Goal: Task Accomplishment & Management: Use online tool/utility

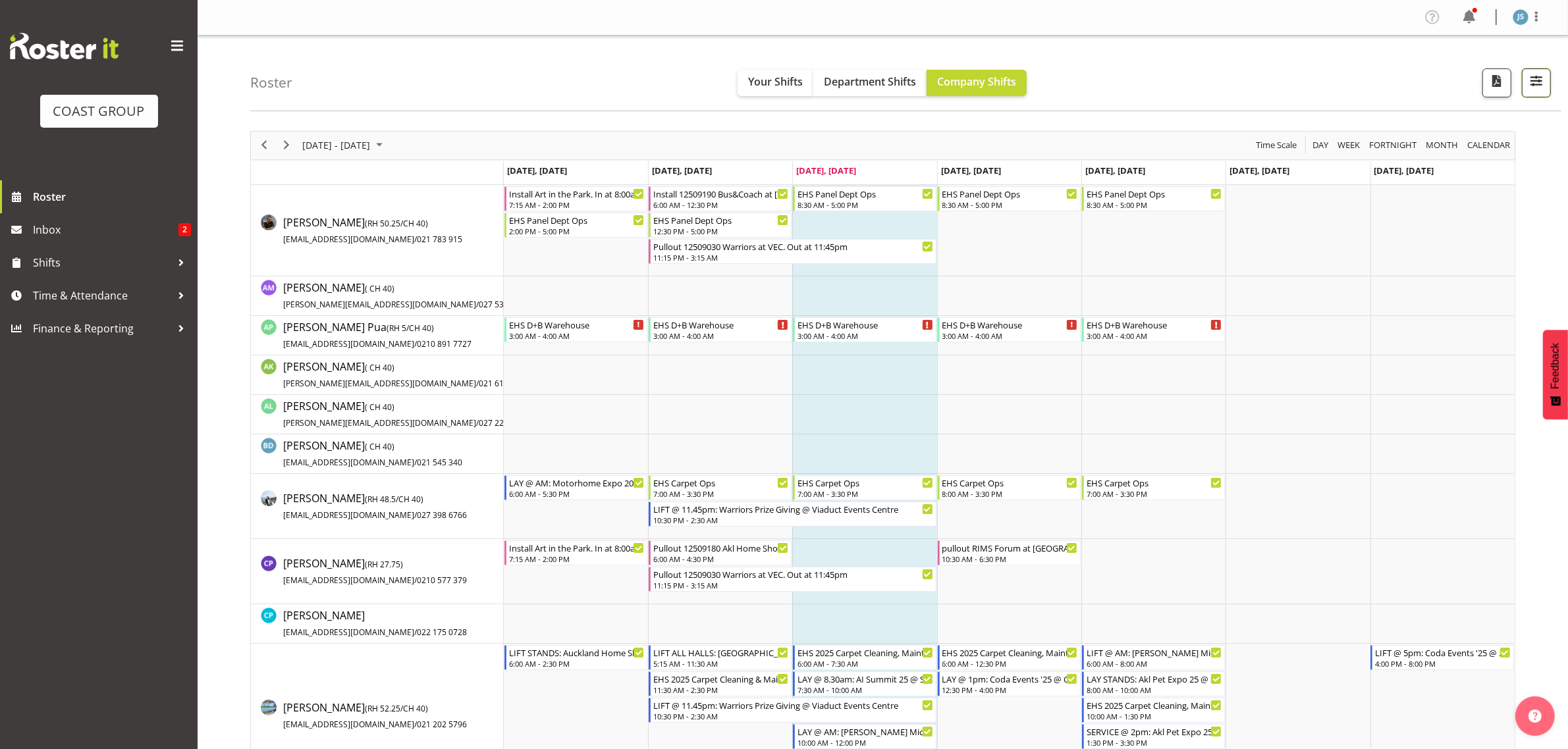
click at [1530, 80] on span "button" at bounding box center [1537, 81] width 17 height 17
click at [1477, 130] on span "1 Locations" at bounding box center [1452, 123] width 64 height 16
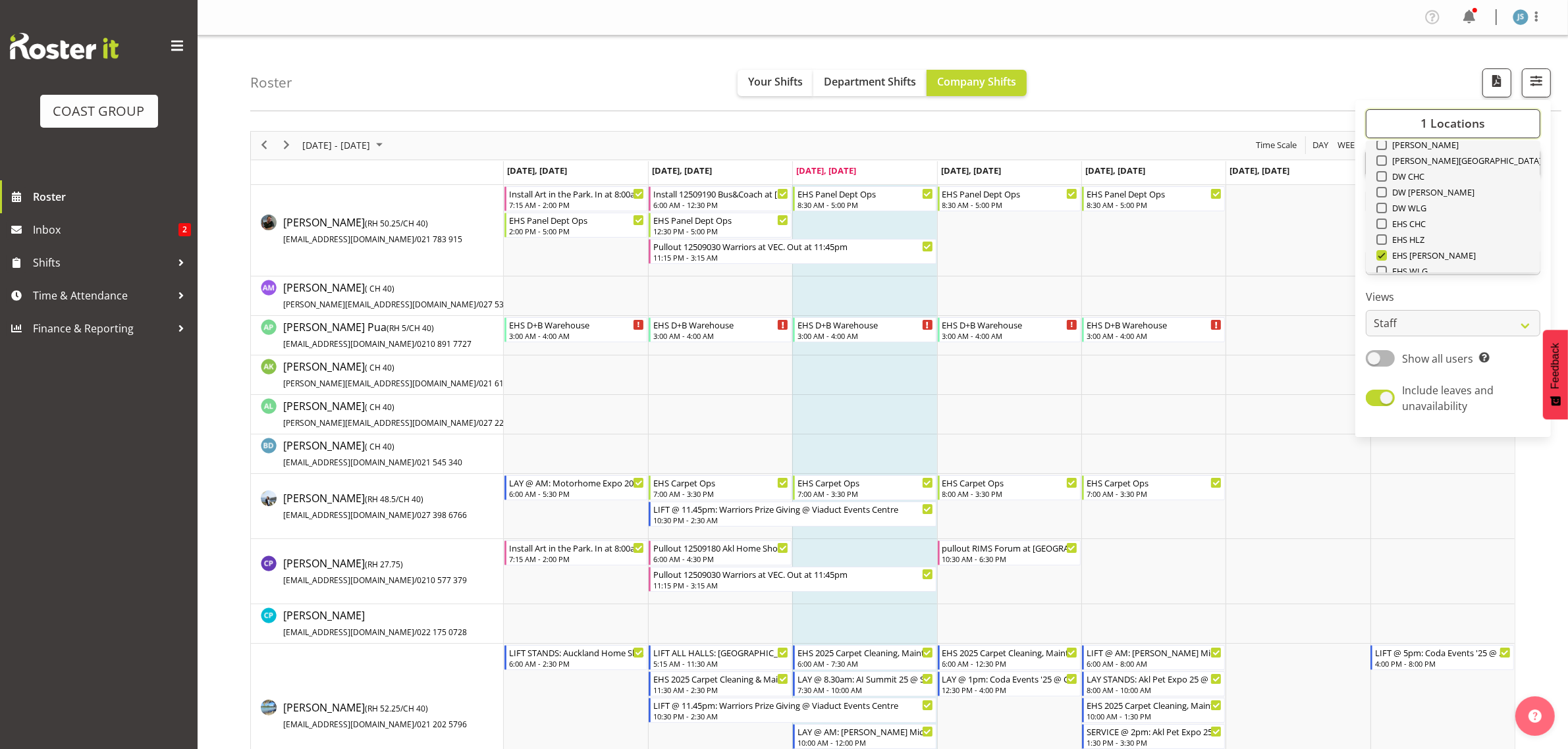
scroll to position [165, 0]
click at [1403, 192] on span "SLP" at bounding box center [1397, 197] width 21 height 11
click at [1385, 193] on input "SLP" at bounding box center [1380, 197] width 9 height 9
checkbox input "true"
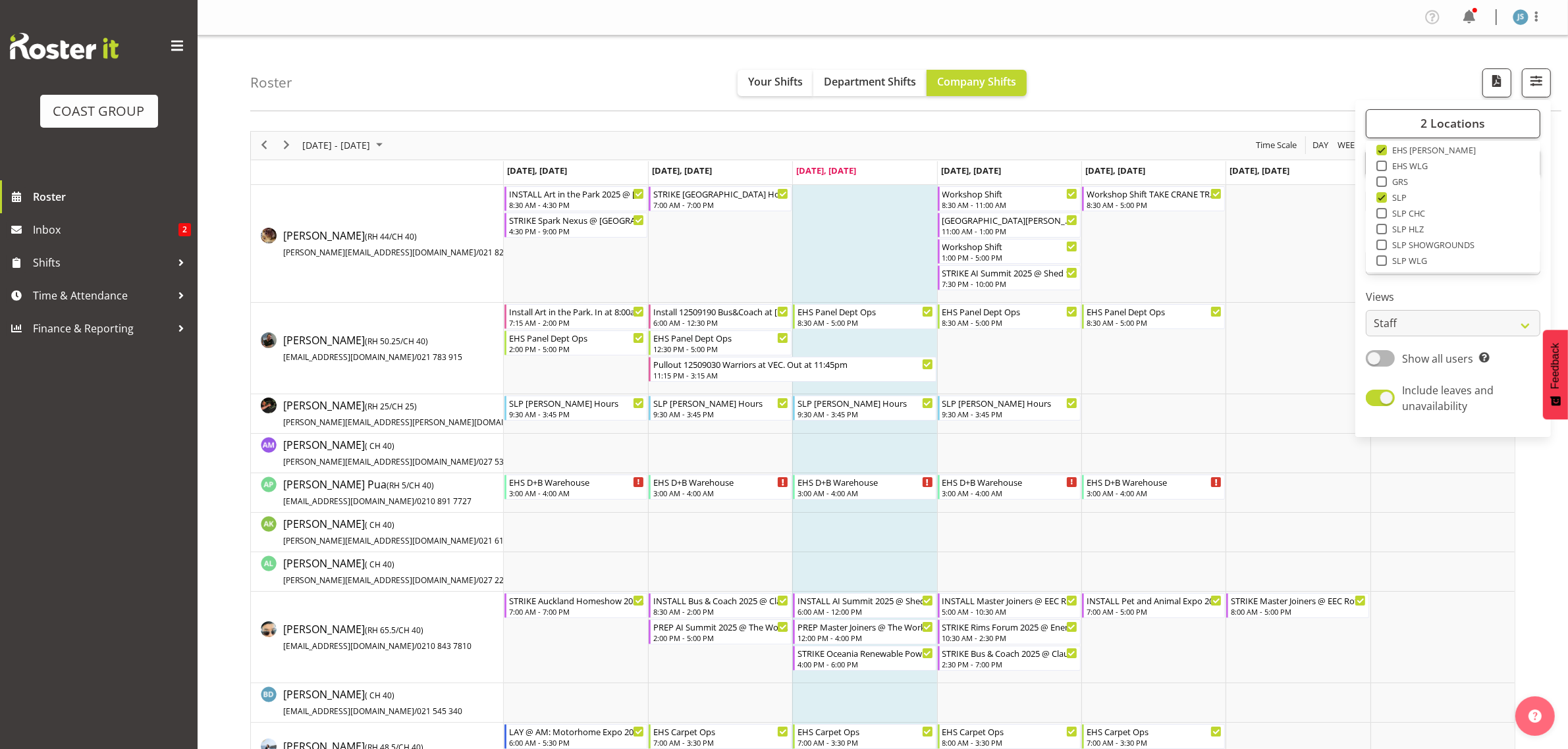
click at [1411, 66] on div "Roster Your Shifts Department Shifts Company Shifts 2 Locations Clear CARLTON E…" at bounding box center [906, 73] width 1311 height 76
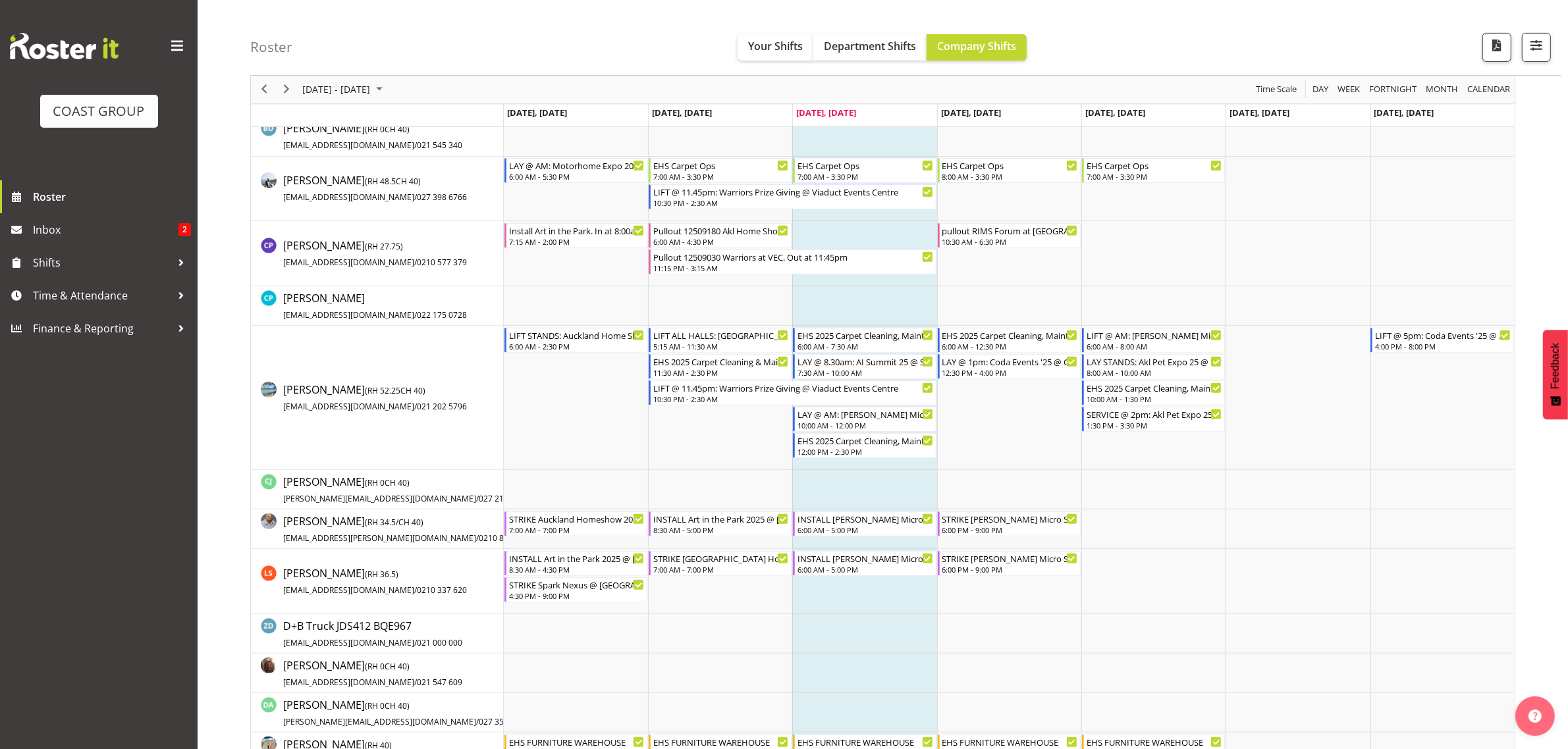
scroll to position [576, 0]
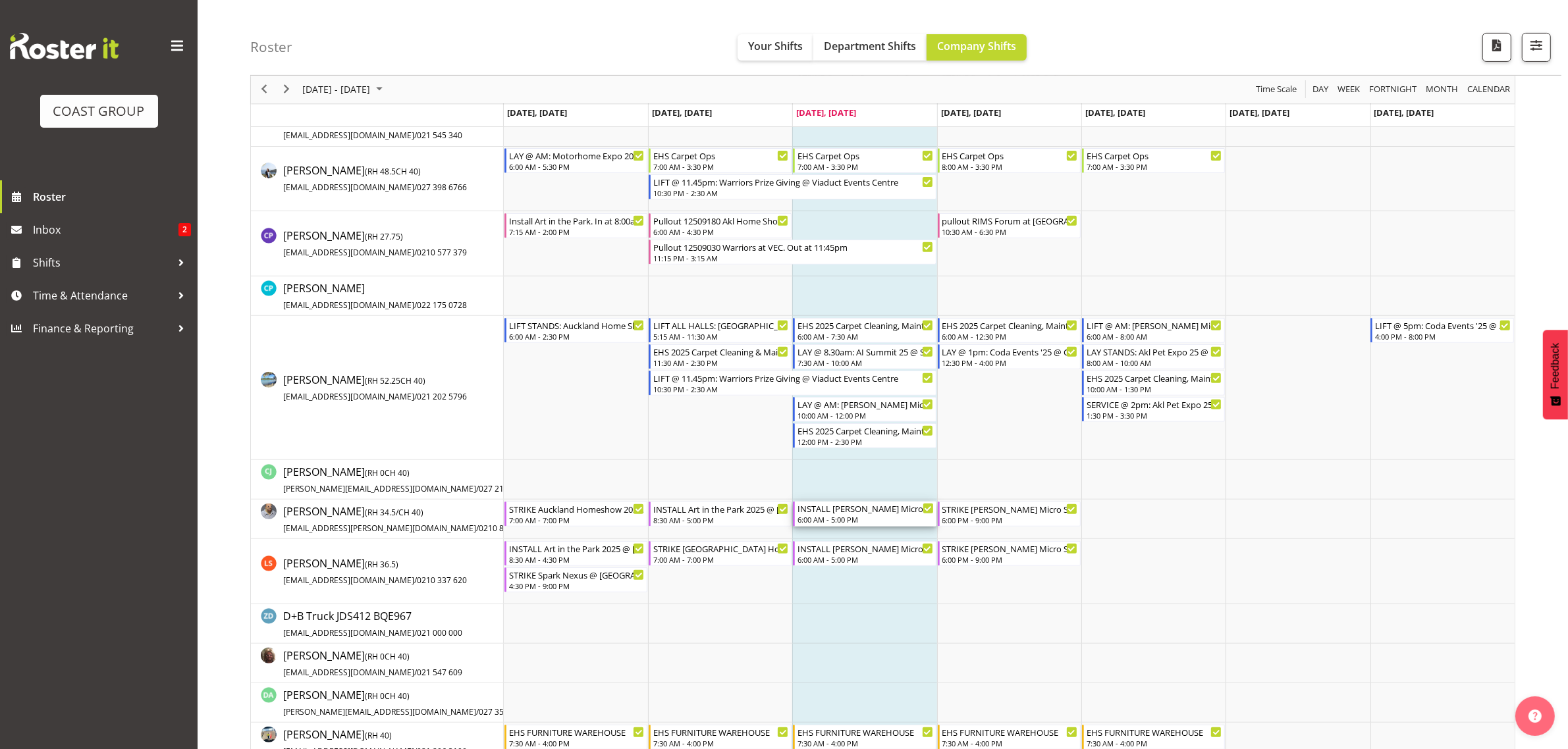
click at [882, 524] on div "6:00 AM - 5:00 PM" at bounding box center [865, 520] width 136 height 11
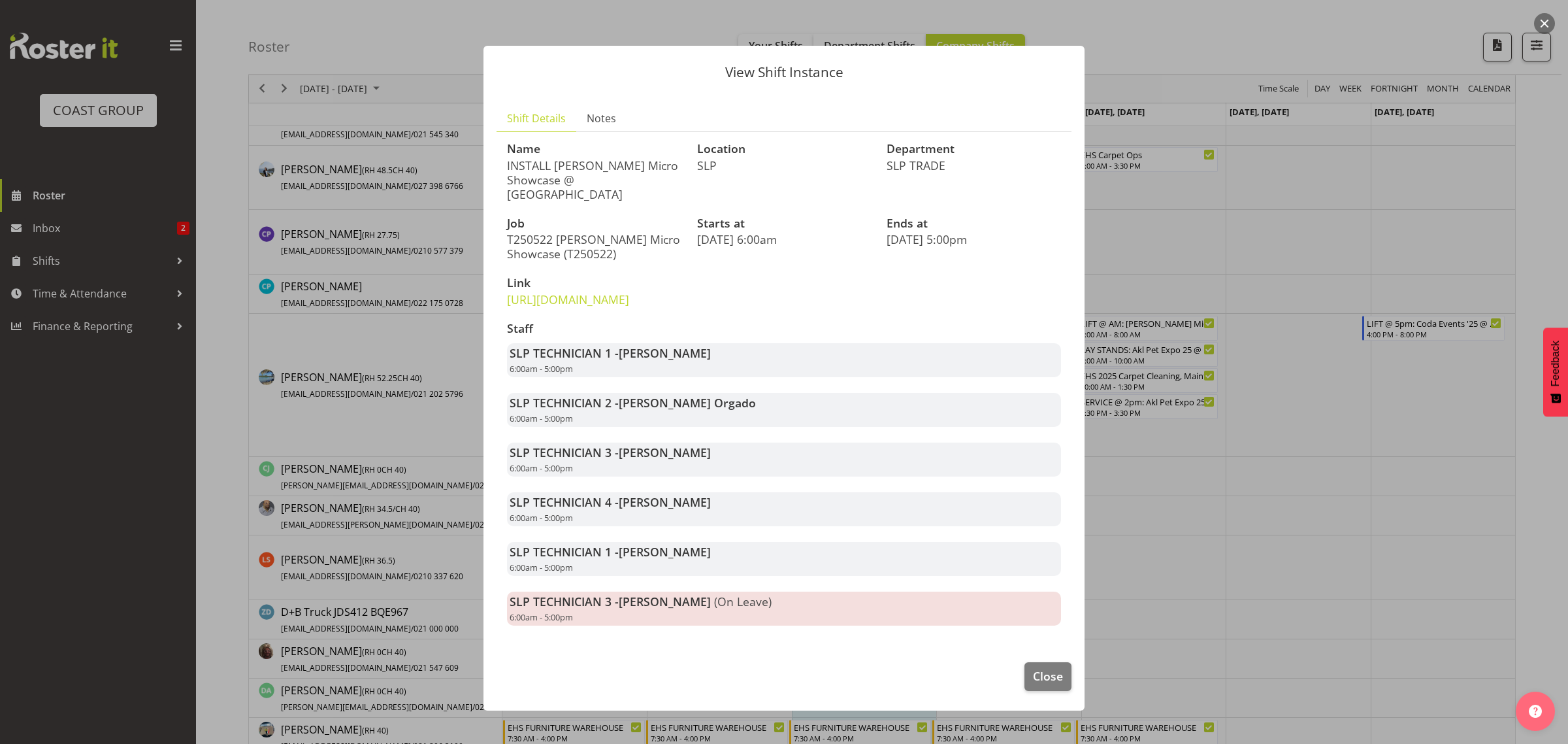
click at [1326, 594] on div at bounding box center [784, 372] width 1568 height 744
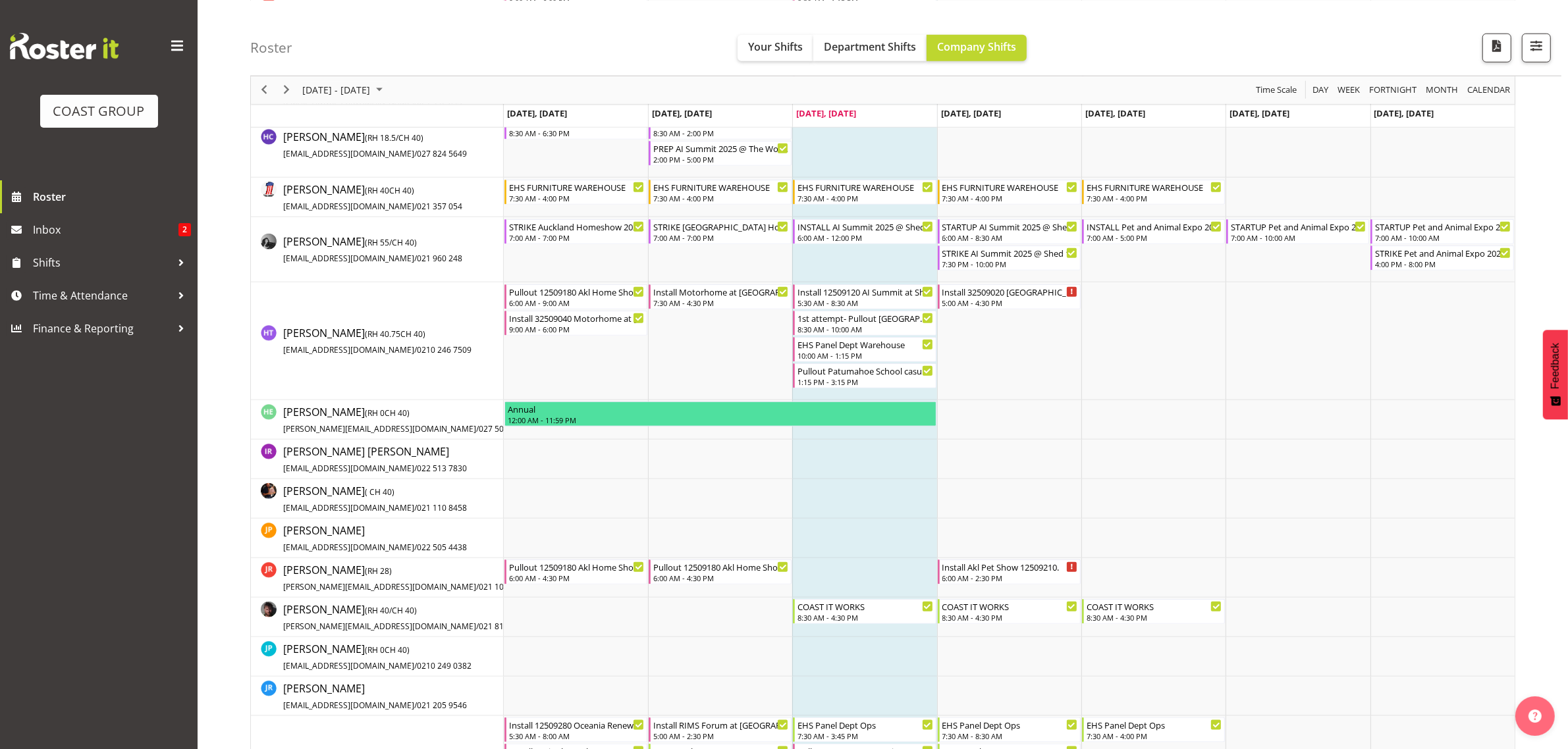
scroll to position [1564, 0]
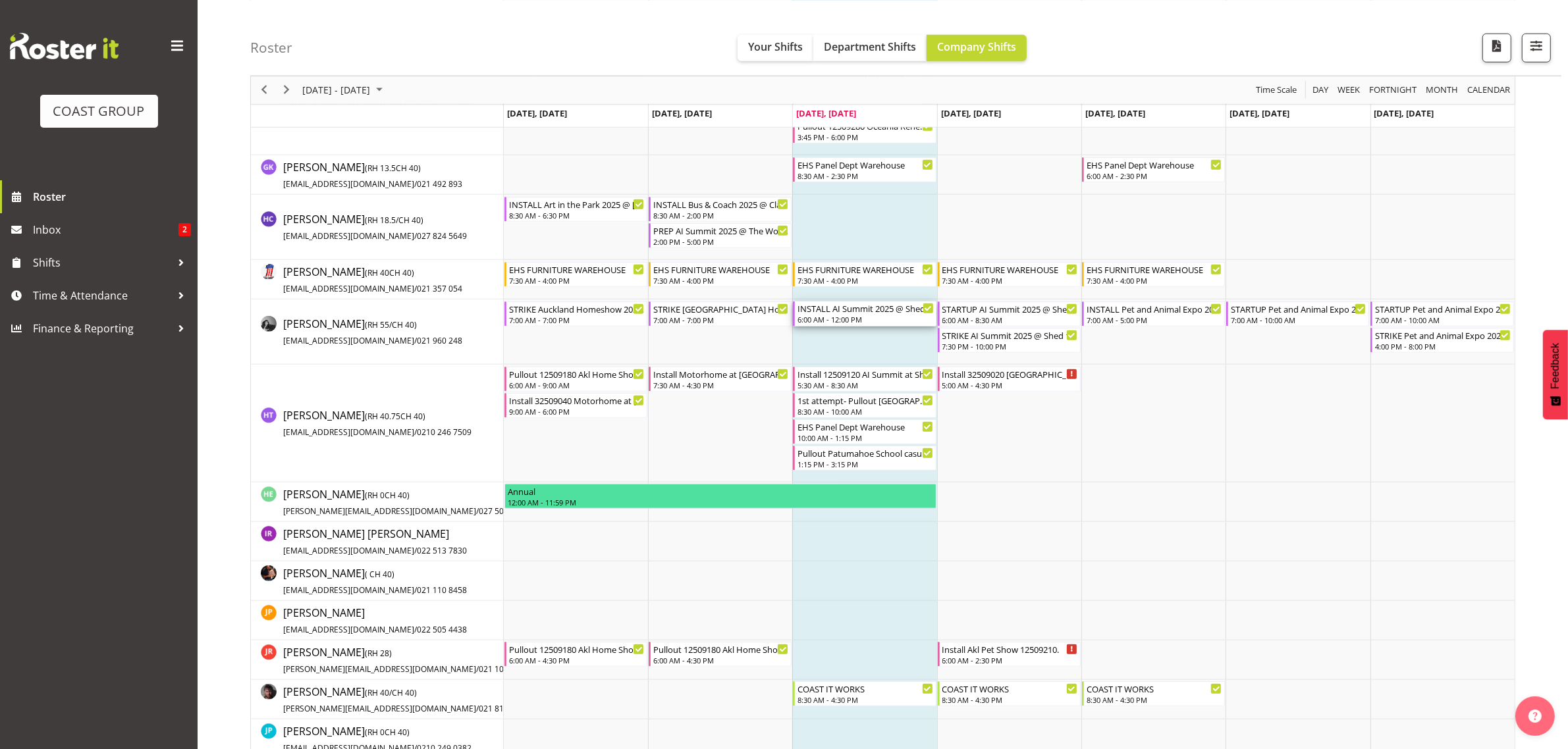
click at [892, 320] on div "6:00 AM - 12:00 PM" at bounding box center [865, 320] width 136 height 11
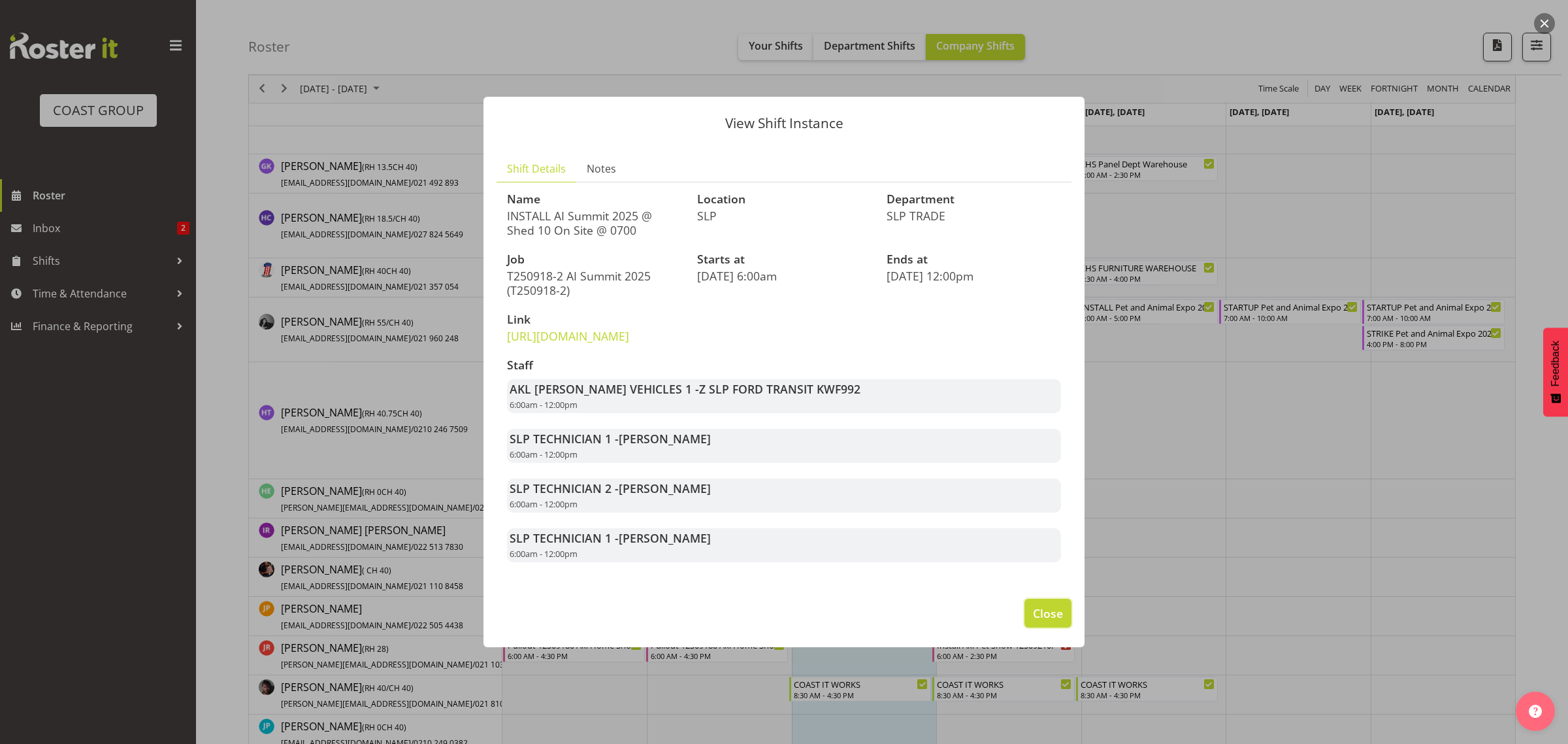
click at [1053, 622] on span "Close" at bounding box center [1048, 613] width 30 height 17
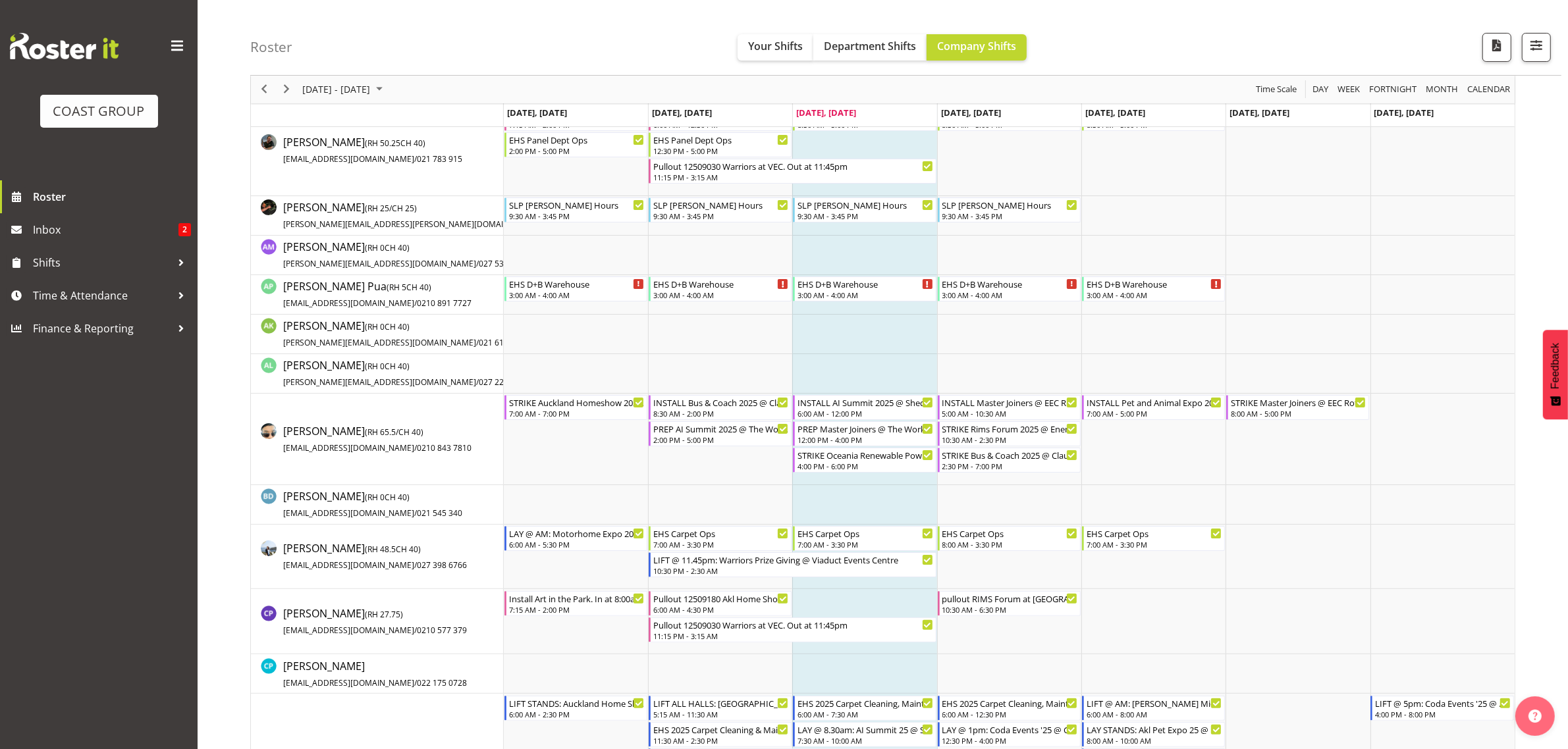
scroll to position [82, 0]
